Goal: Information Seeking & Learning: Learn about a topic

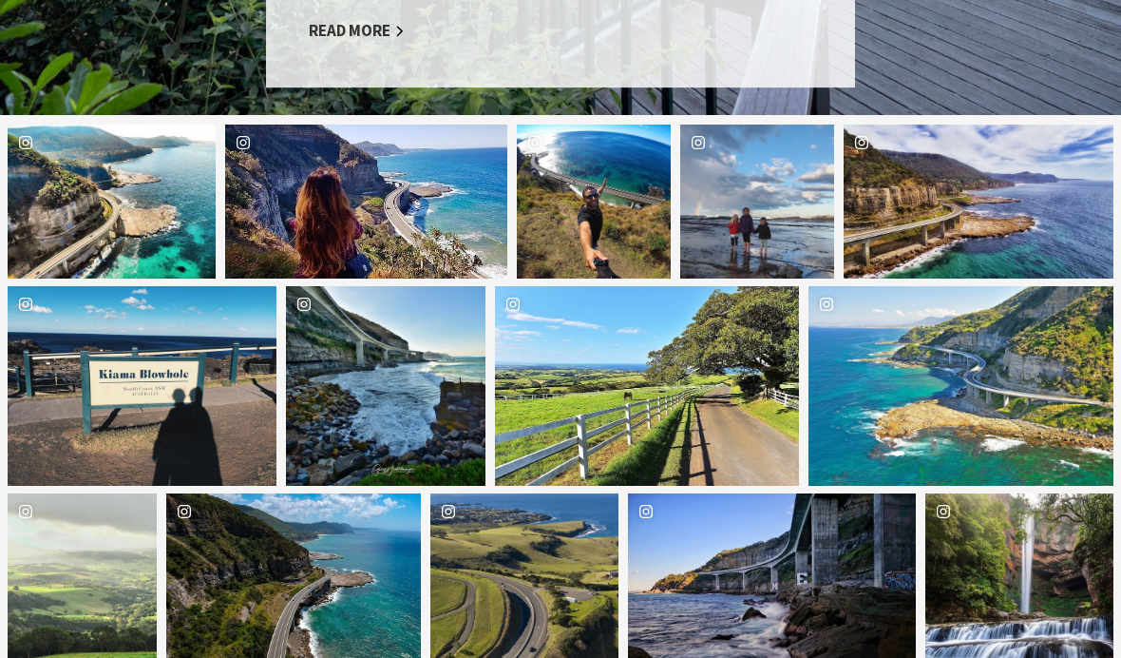
scroll to position [2057, 0]
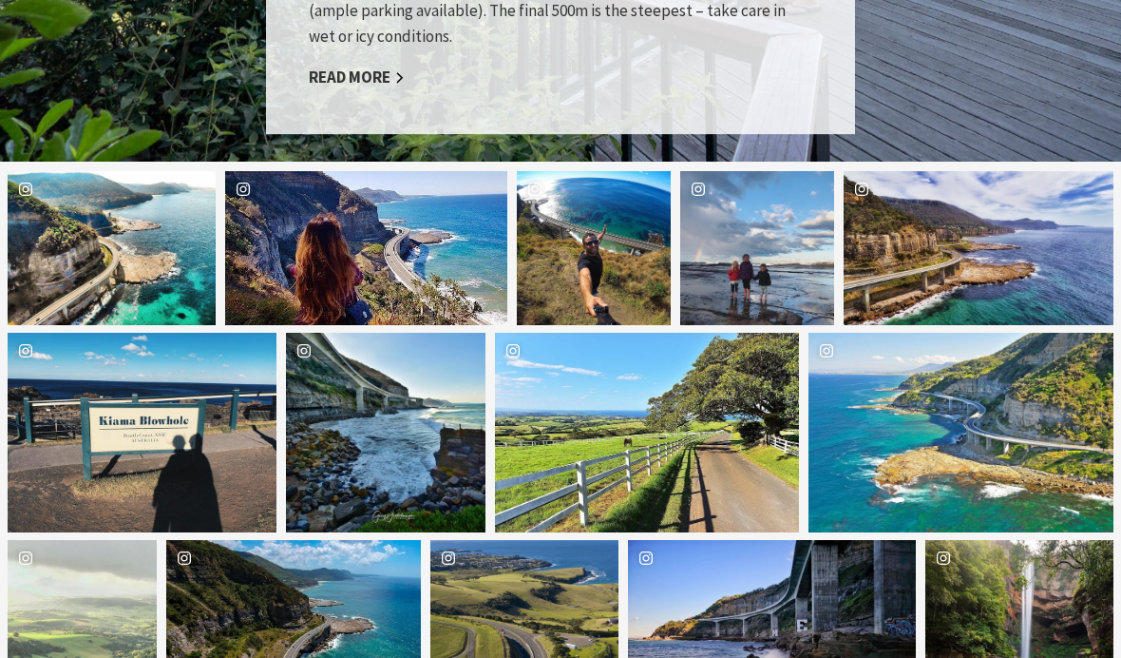
click at [66, 367] on div "kisscath Location Kiama" at bounding box center [142, 433] width 269 height 200
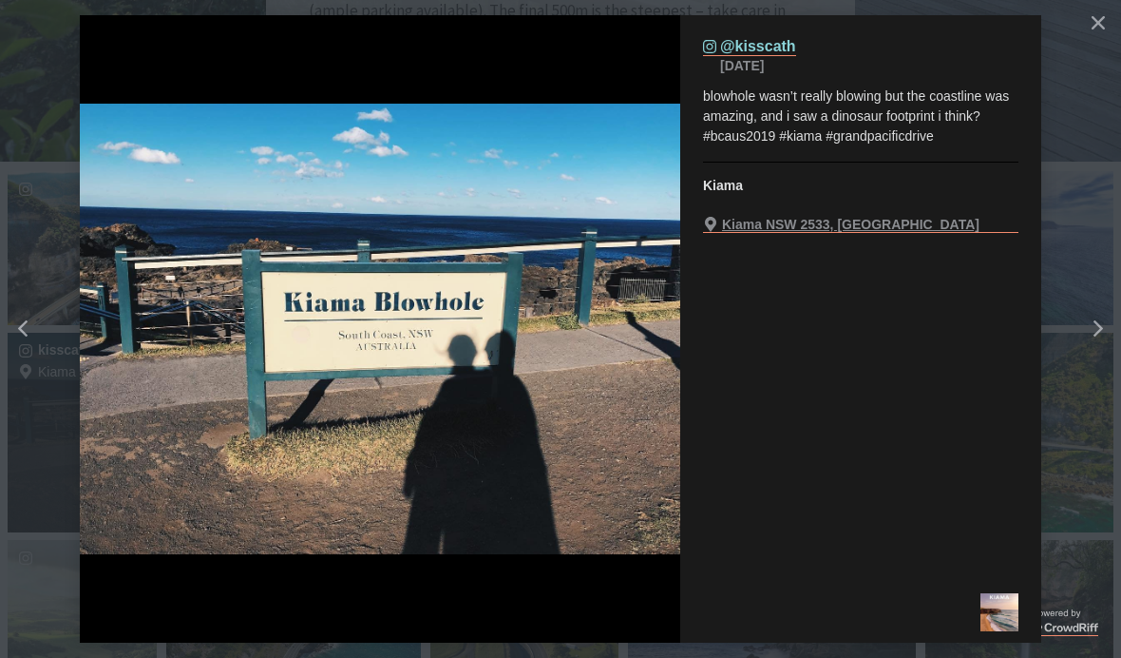
click at [56, 377] on button "Left" at bounding box center [76, 329] width 152 height 230
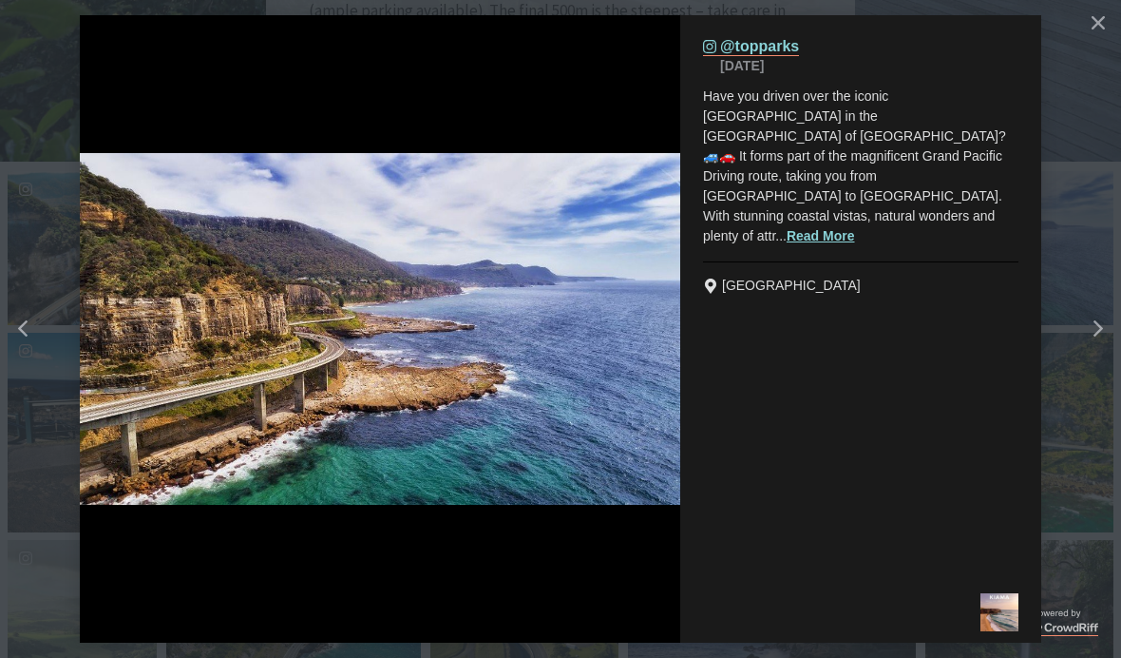
click at [1092, 28] on icon "Close" at bounding box center [1098, 22] width 13 height 13
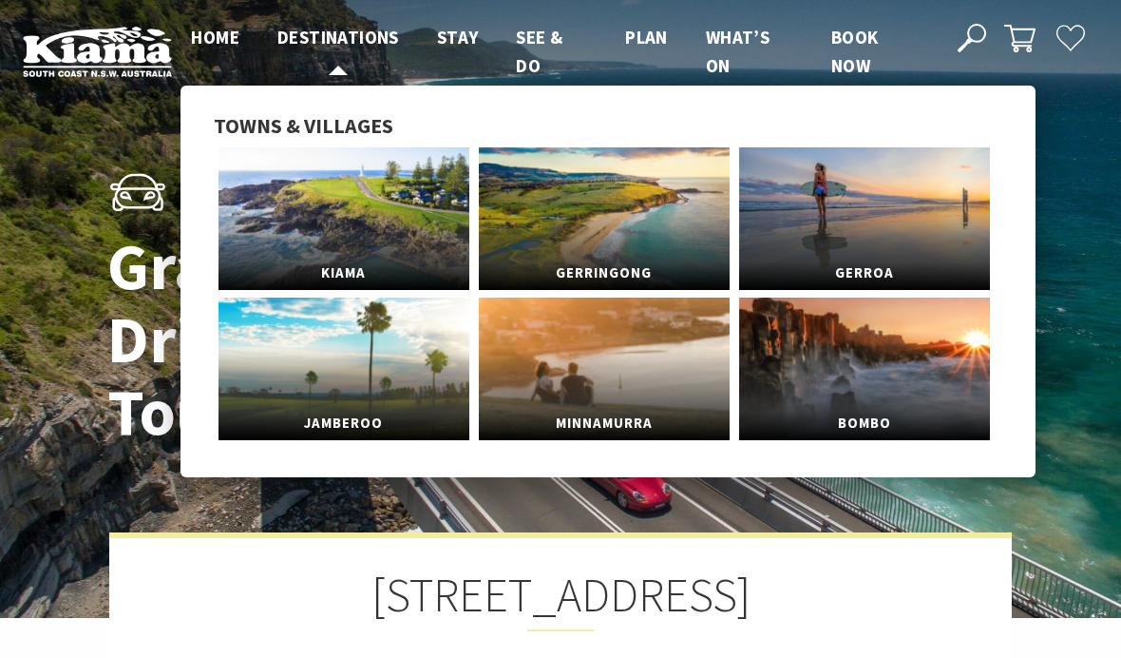
click at [333, 32] on span "Destinations" at bounding box center [338, 37] width 122 height 23
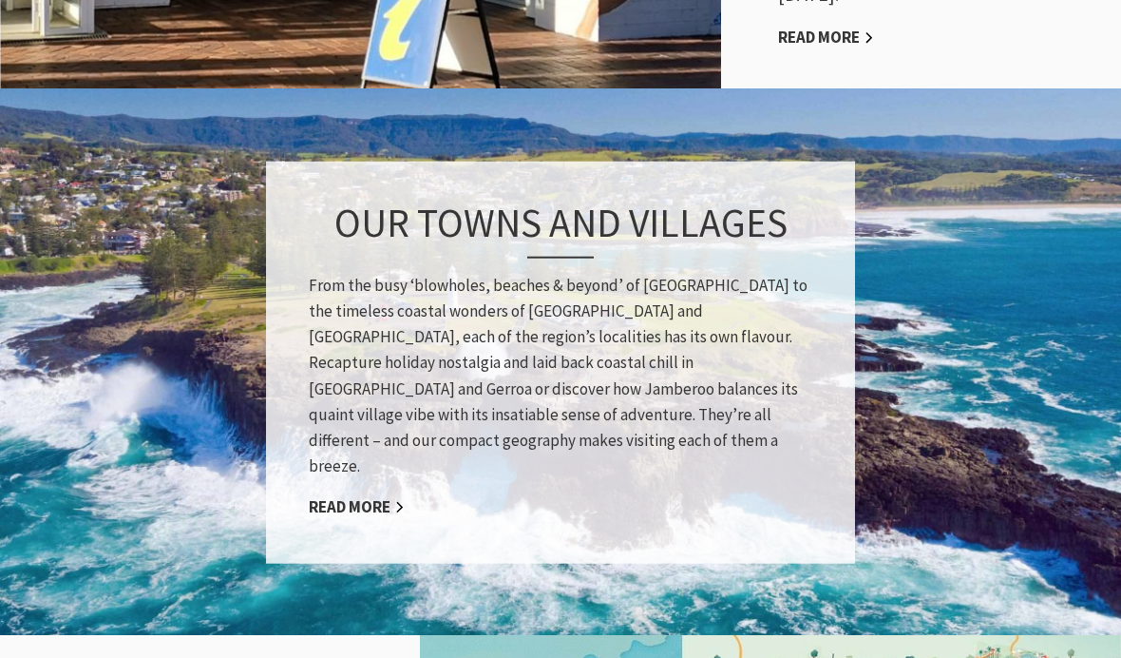
scroll to position [1544, 0]
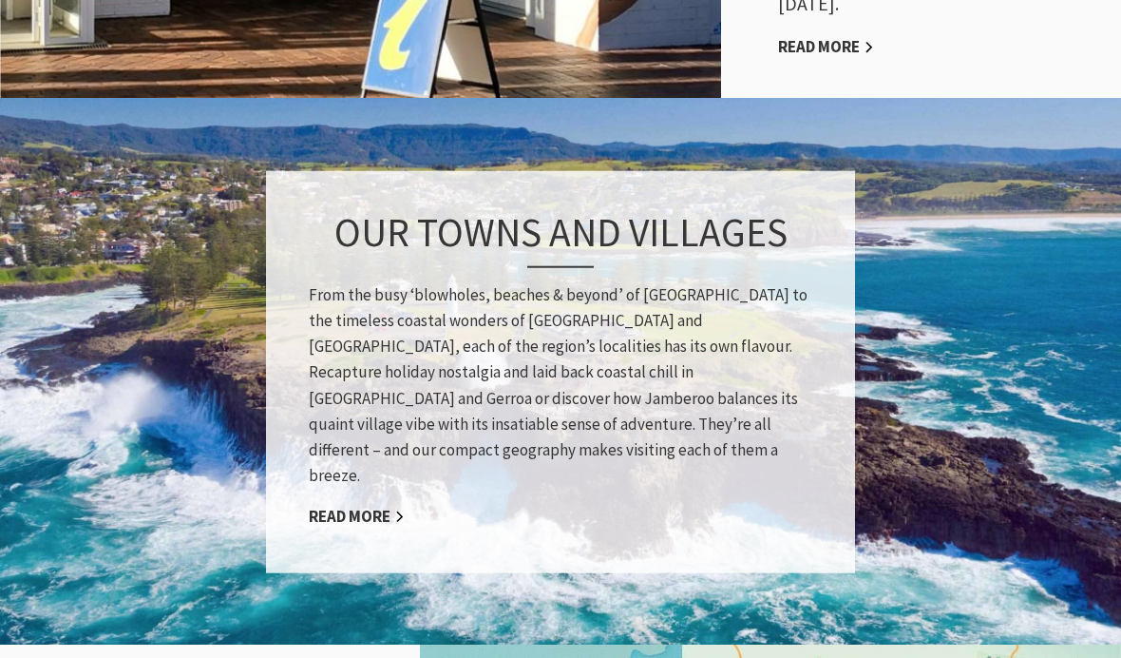
click at [330, 505] on link "Read More" at bounding box center [357, 516] width 96 height 22
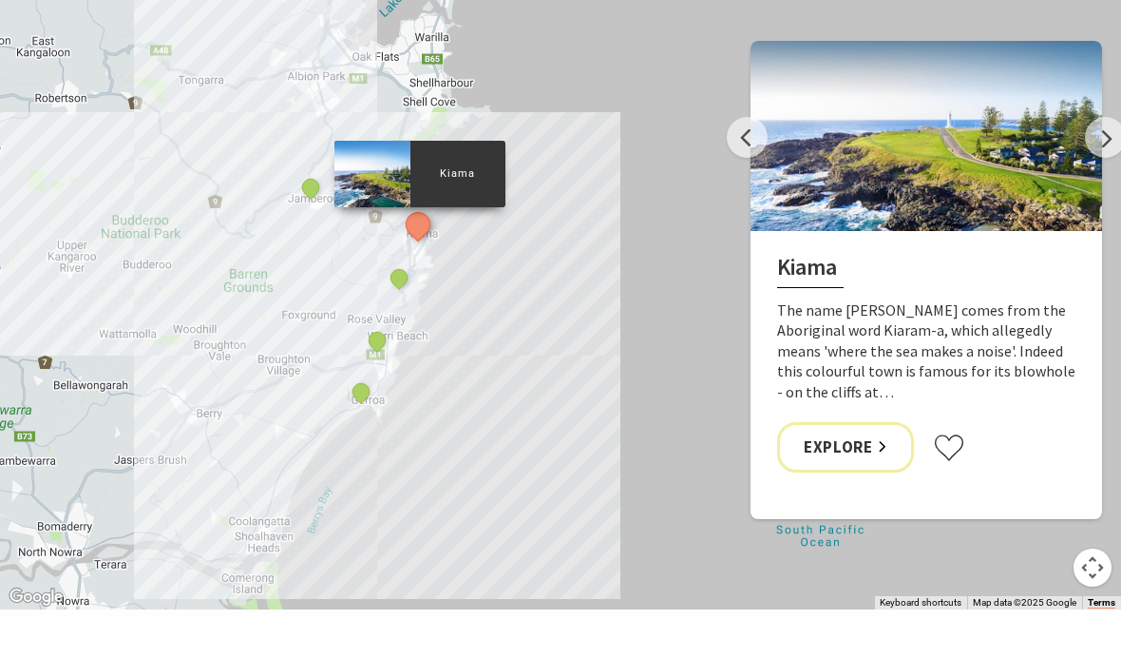
scroll to position [1402, 0]
click at [821, 427] on link "Explore" at bounding box center [845, 446] width 137 height 50
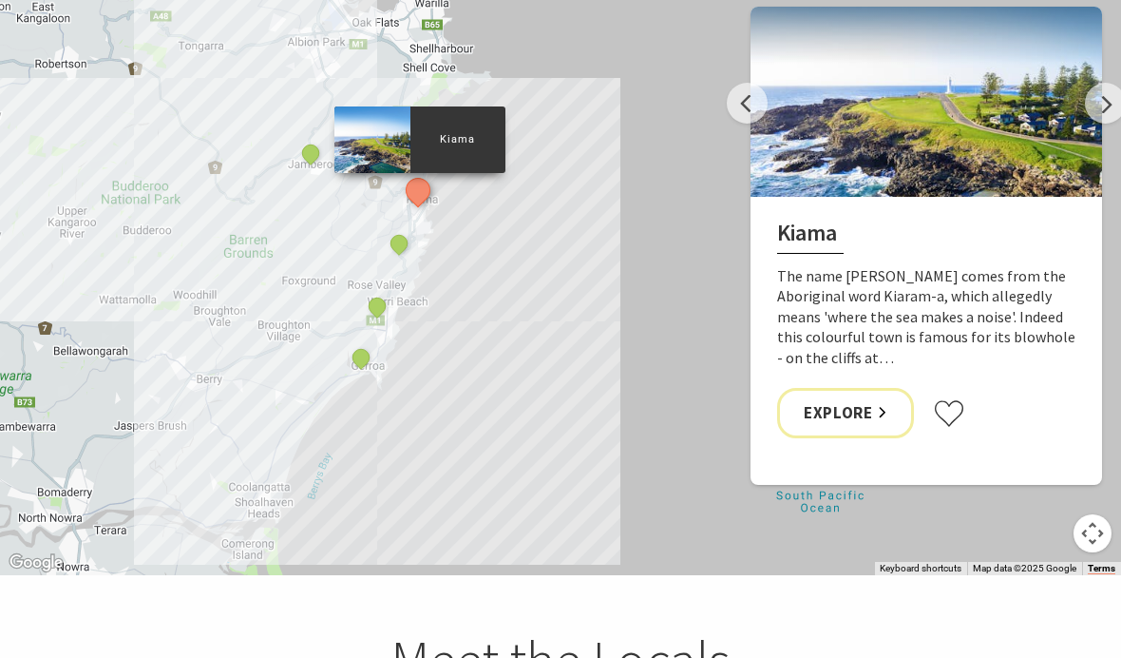
click at [300, 141] on div "Jamberoo" at bounding box center [312, 155] width 29 height 29
click at [266, 85] on div at bounding box center [265, 112] width 76 height 67
click at [310, 104] on p "Jamberoo" at bounding box center [350, 112] width 95 height 18
click at [1110, 110] on button "Next" at bounding box center [1105, 103] width 41 height 41
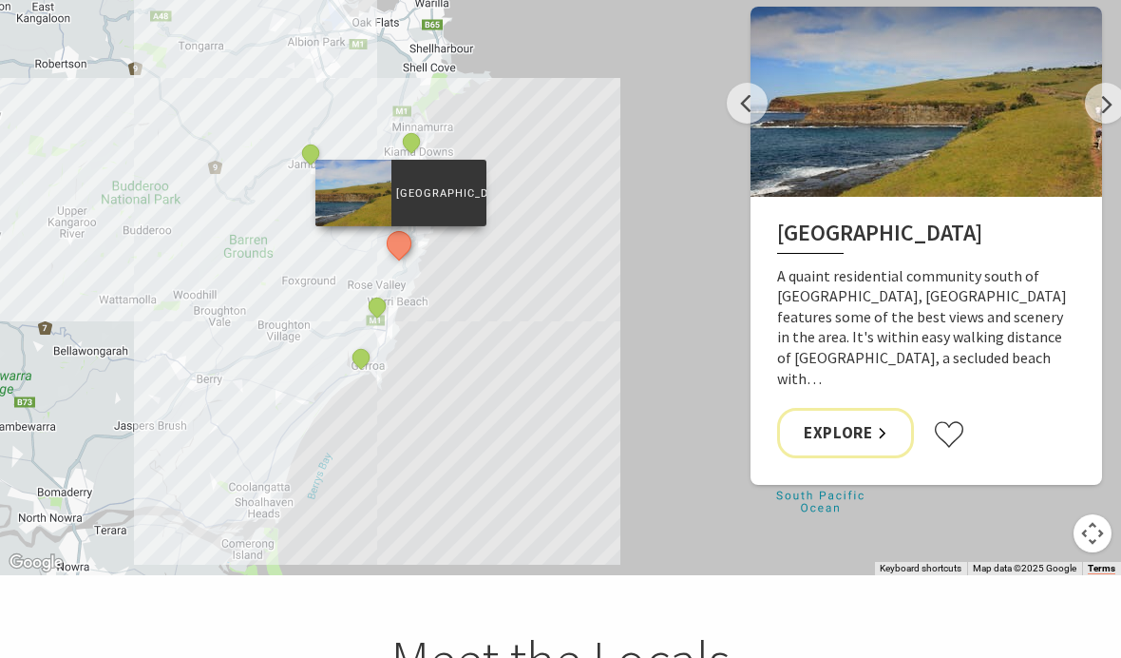
click at [1107, 109] on button "Next" at bounding box center [1105, 103] width 41 height 41
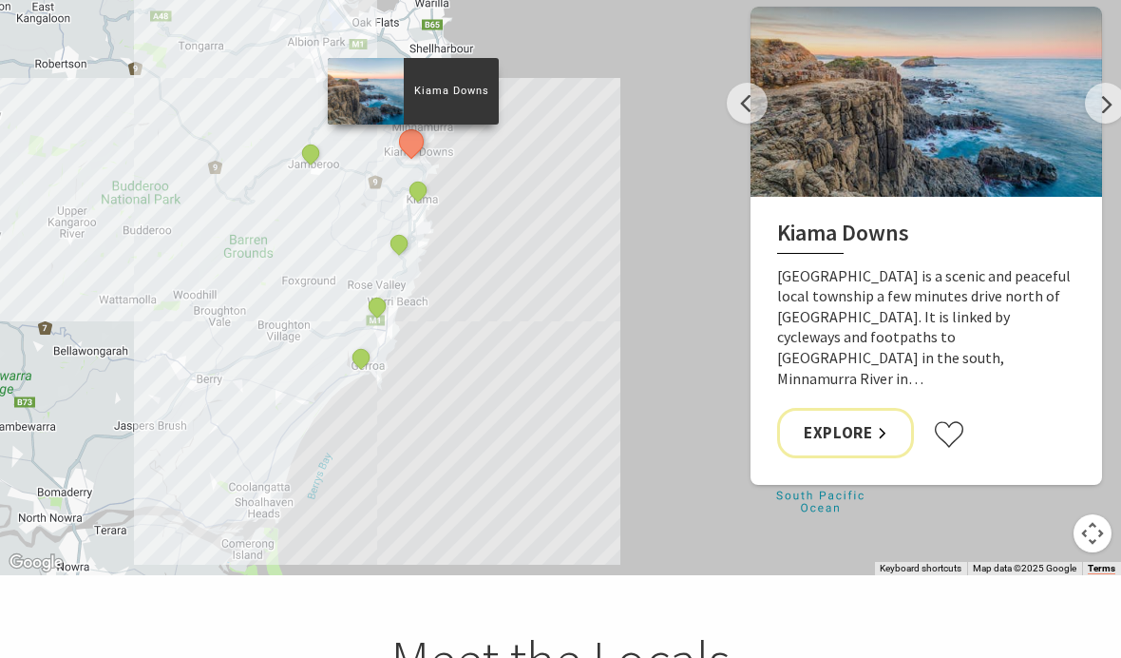
click at [1110, 111] on button "Next" at bounding box center [1105, 103] width 41 height 41
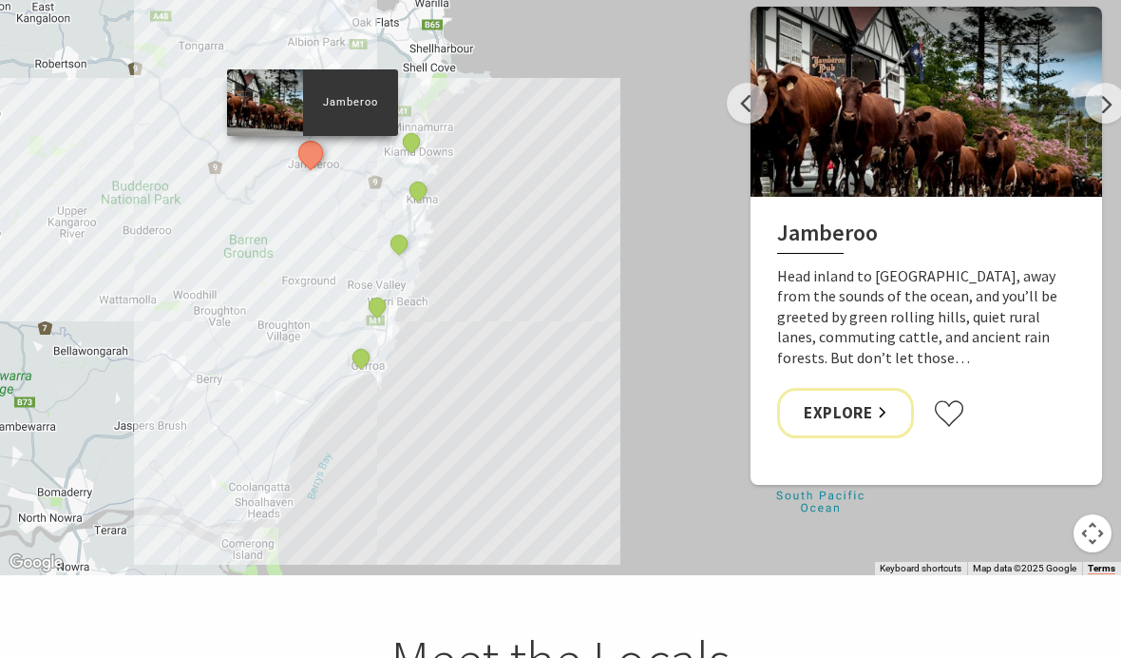
click at [857, 413] on link "Explore" at bounding box center [845, 413] width 137 height 50
click at [1114, 95] on button "Next" at bounding box center [1105, 103] width 41 height 41
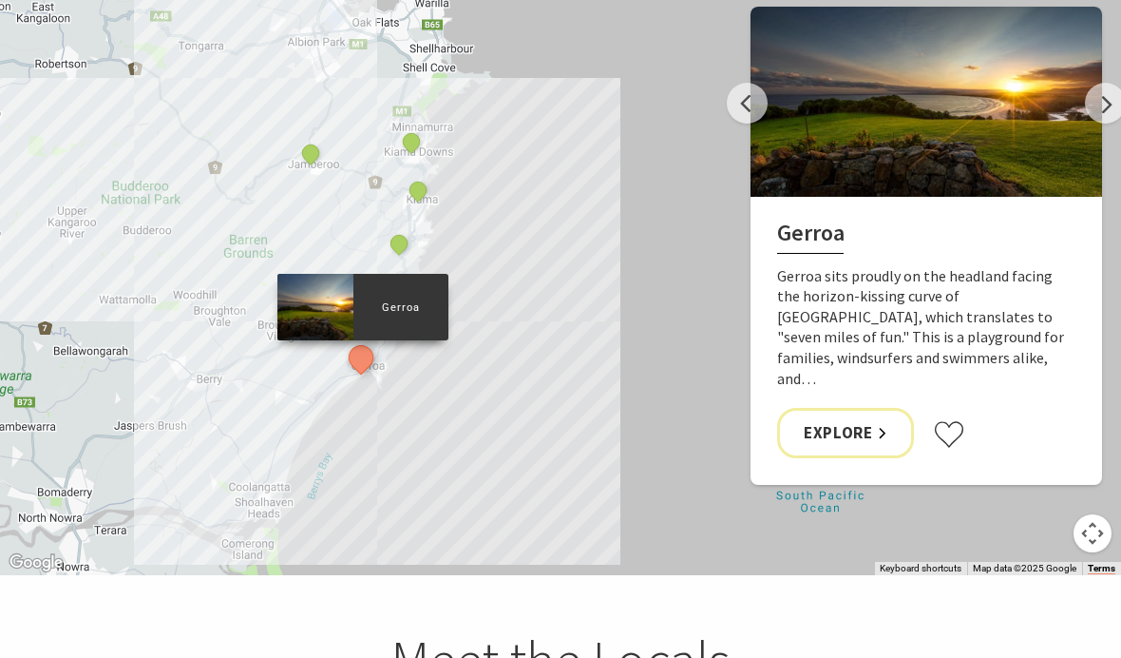
click at [1113, 94] on button "Next" at bounding box center [1105, 103] width 41 height 41
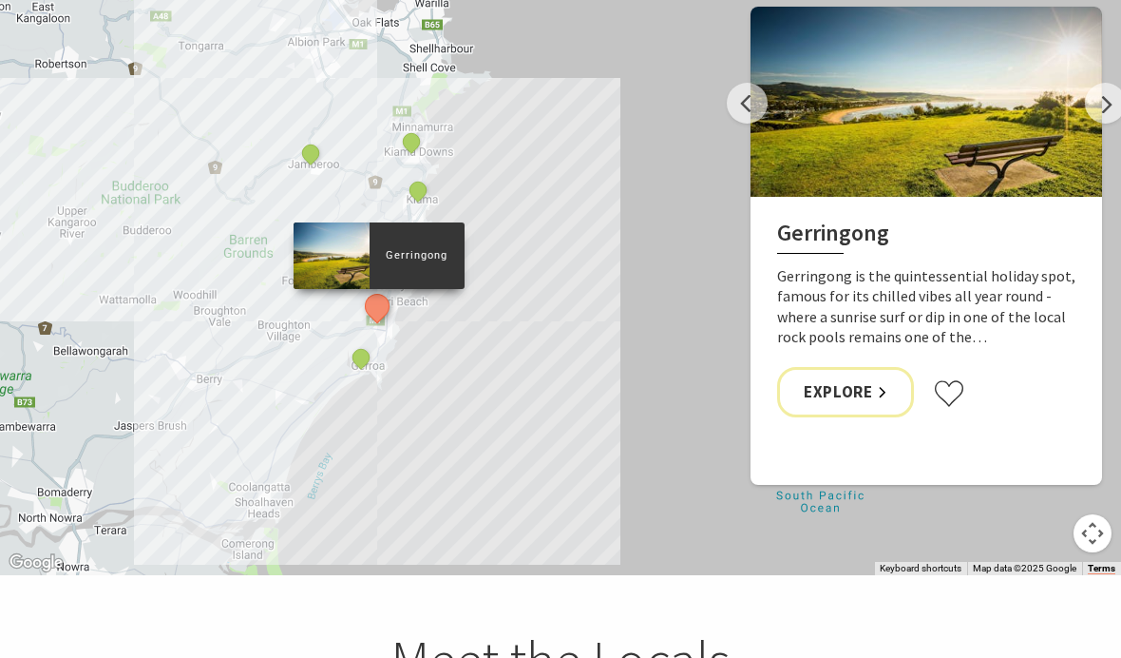
click at [1104, 99] on button "Next" at bounding box center [1105, 103] width 41 height 41
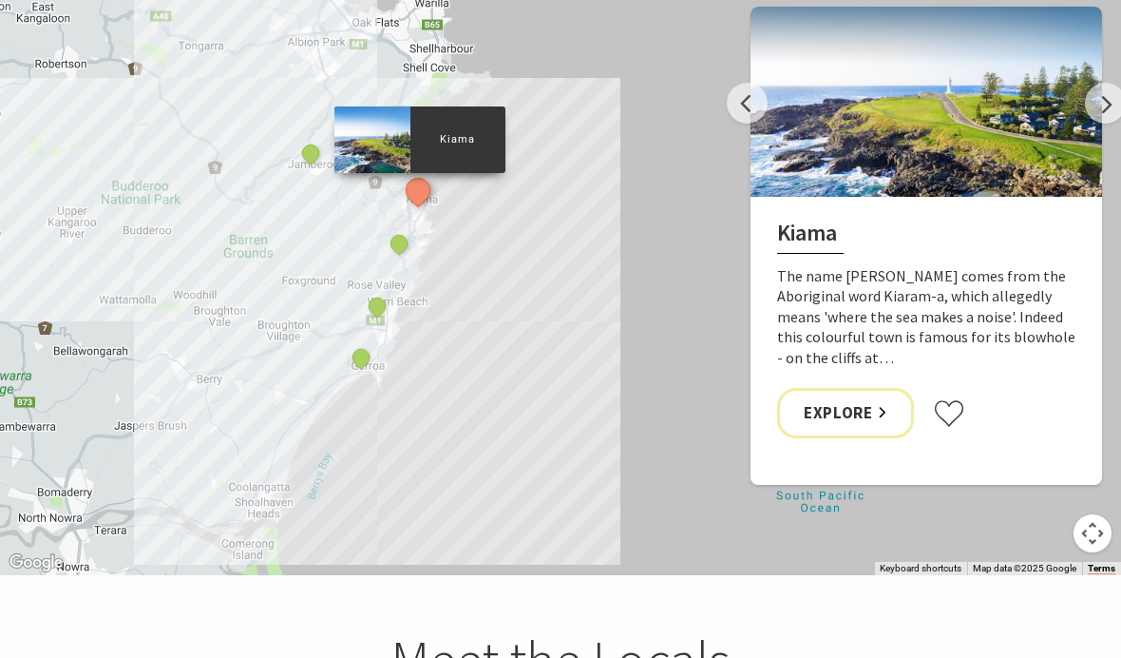
click at [1108, 98] on button "Next" at bounding box center [1105, 103] width 41 height 41
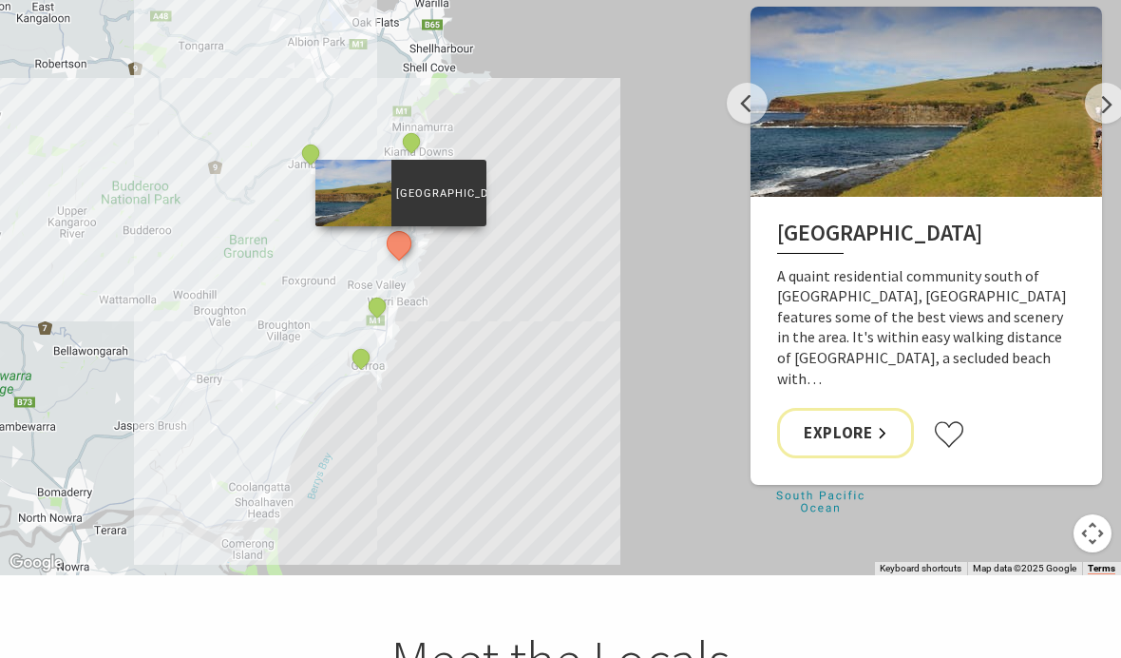
click at [1106, 101] on button "Next" at bounding box center [1105, 103] width 41 height 41
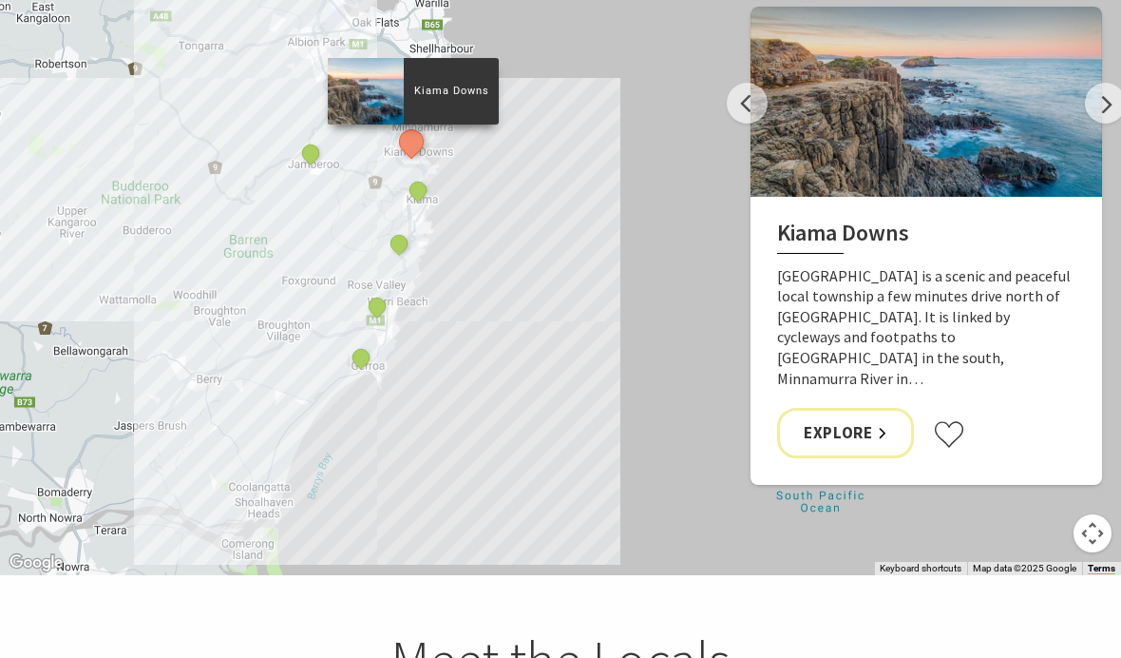
click at [1094, 102] on button "Next" at bounding box center [1105, 103] width 41 height 41
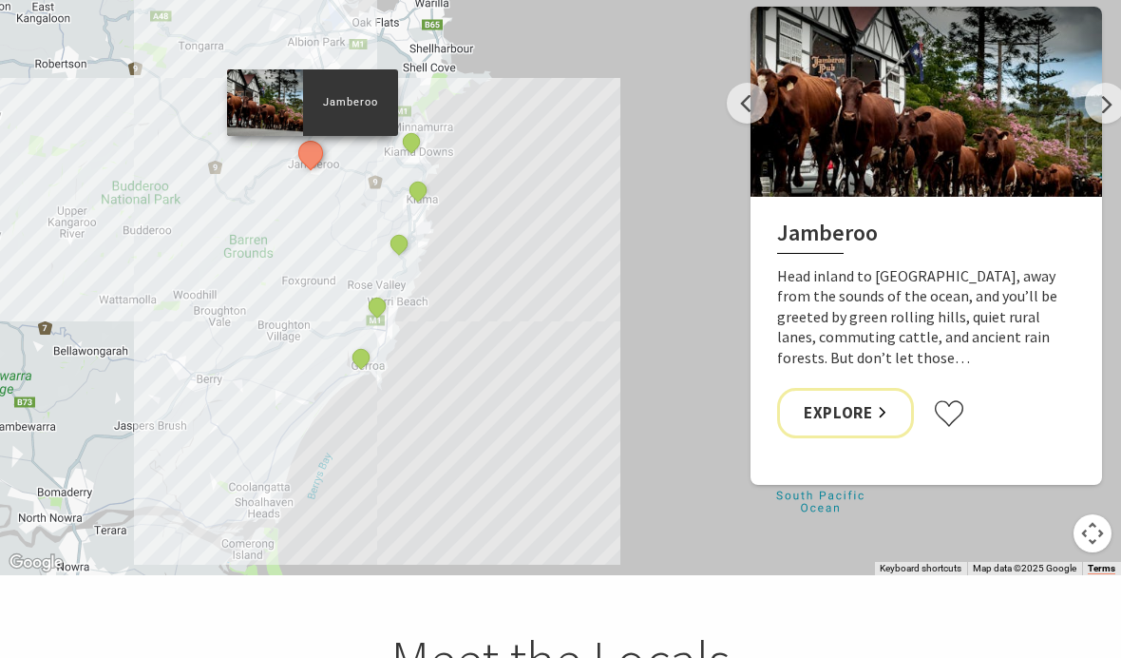
click at [1106, 101] on button "Next" at bounding box center [1105, 103] width 41 height 41
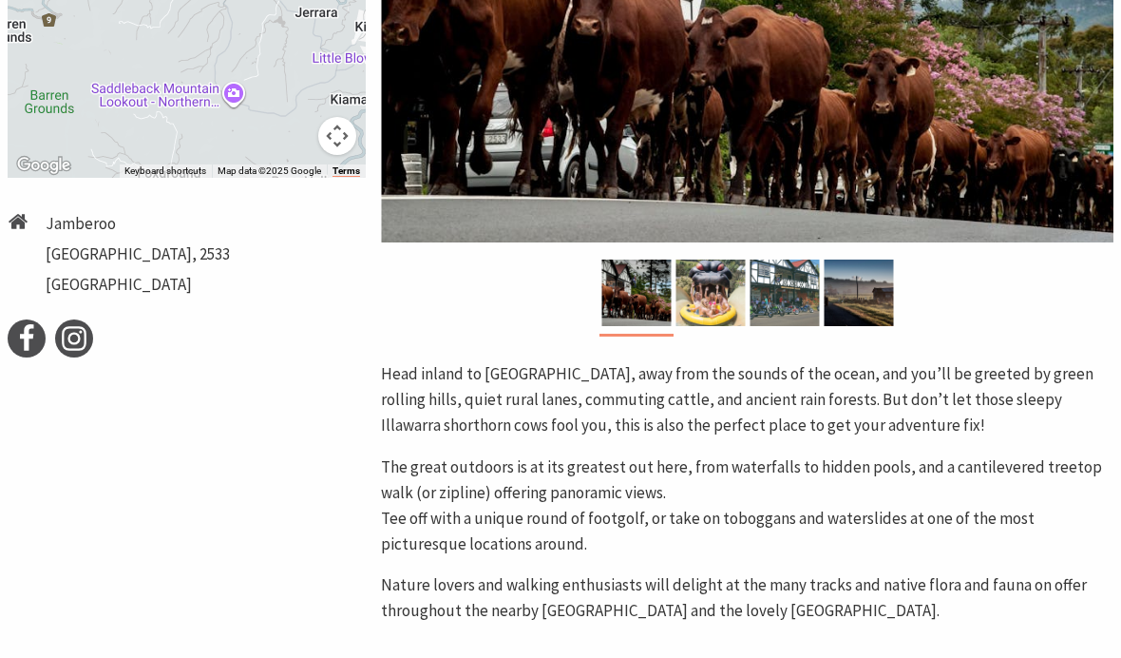
scroll to position [423, 0]
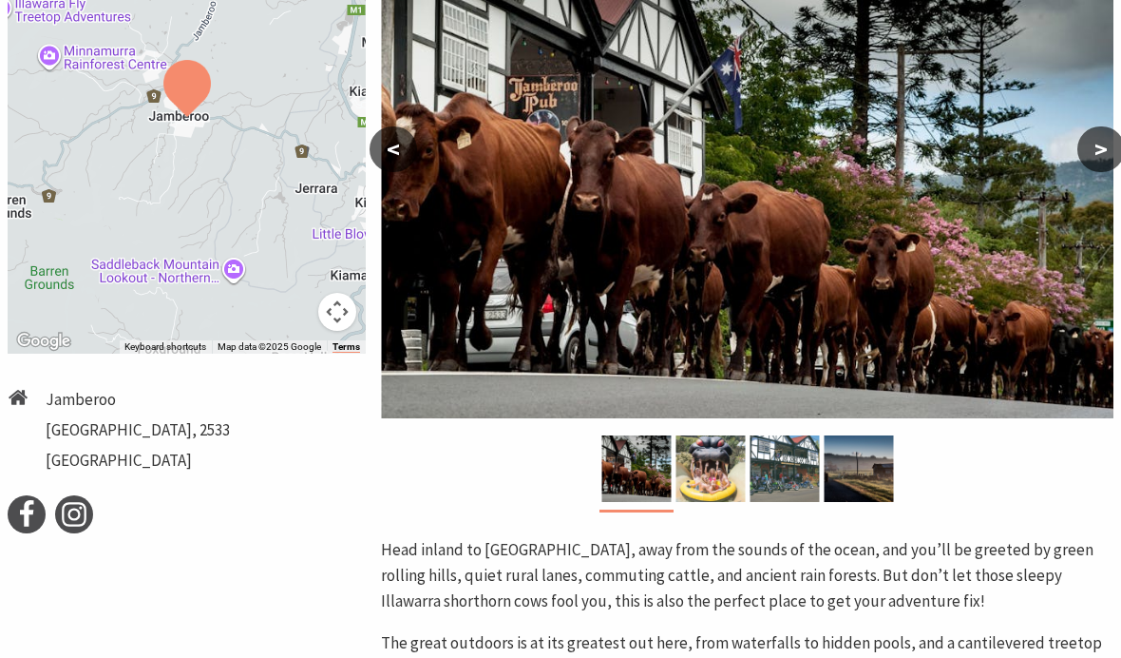
click at [51, 51] on div at bounding box center [187, 117] width 358 height 472
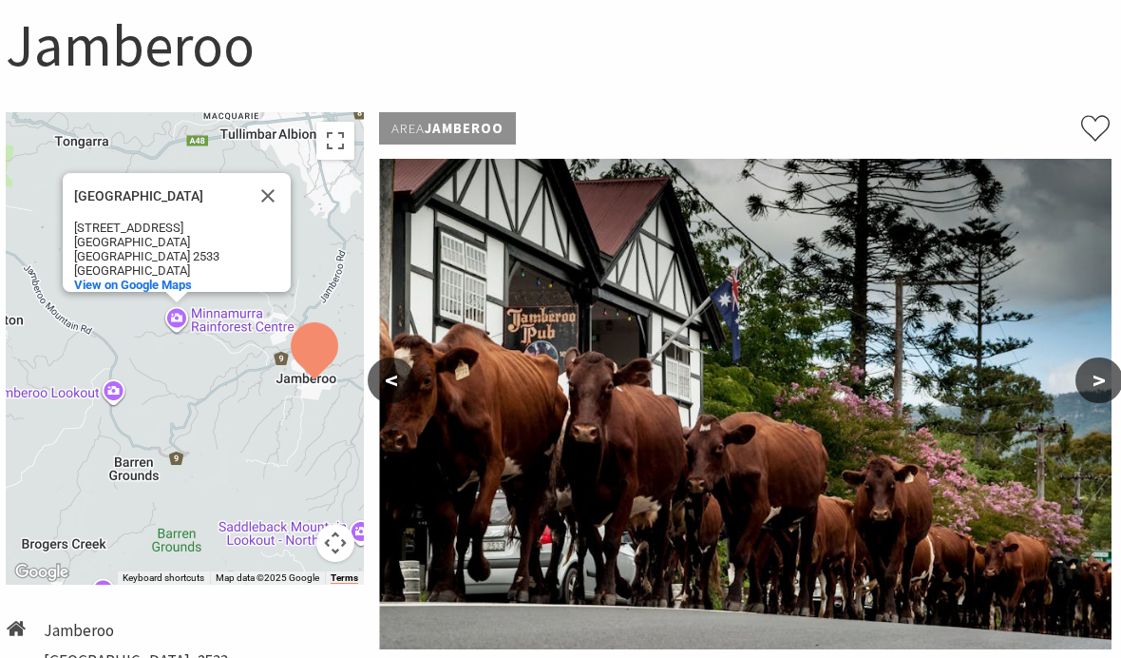
scroll to position [190, 2]
